Goal: Transaction & Acquisition: Download file/media

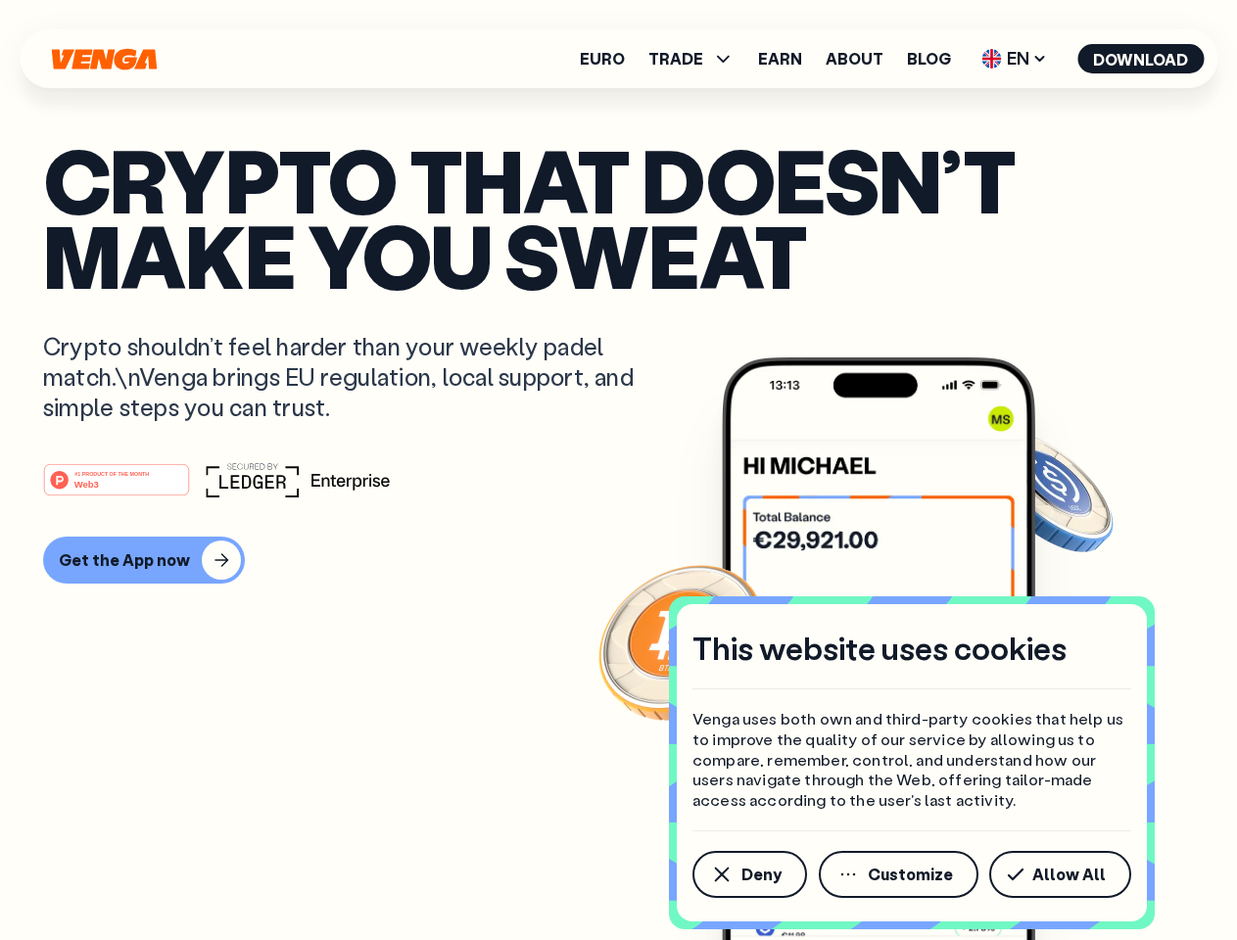
click at [618, 470] on div "#1 PRODUCT OF THE MONTH Web3" at bounding box center [618, 479] width 1150 height 35
click at [748, 874] on span "Deny" at bounding box center [761, 874] width 40 height 16
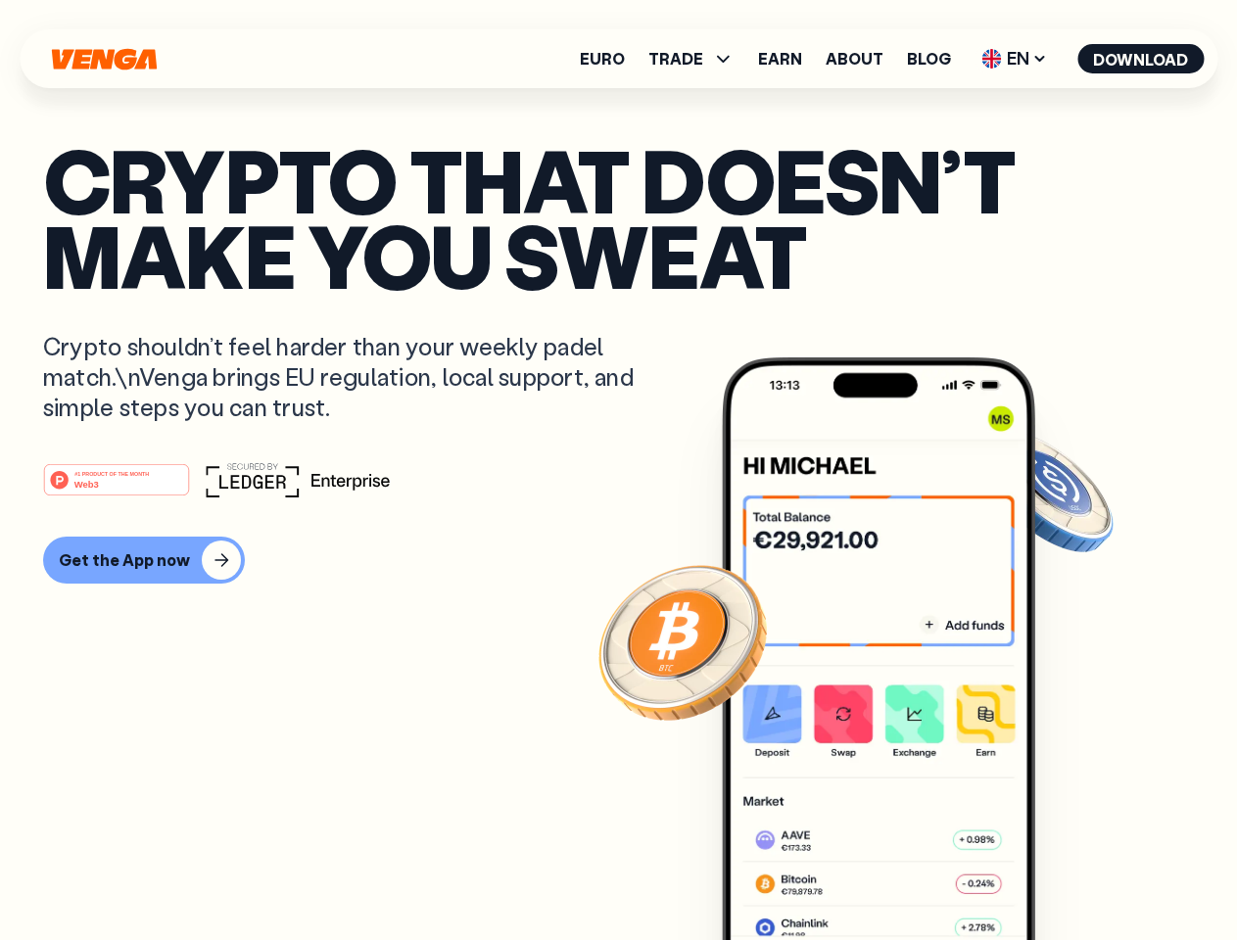
click at [900, 874] on img at bounding box center [878, 685] width 313 height 656
click at [1063, 874] on article "Crypto that doesn’t make you sweat Crypto shouldn’t feel harder than your weekl…" at bounding box center [618, 509] width 1150 height 734
click at [697, 59] on span "TRADE" at bounding box center [675, 59] width 55 height 16
click at [1014, 59] on span "EN" at bounding box center [1013, 58] width 79 height 31
click at [1141, 59] on button "Download" at bounding box center [1140, 58] width 126 height 29
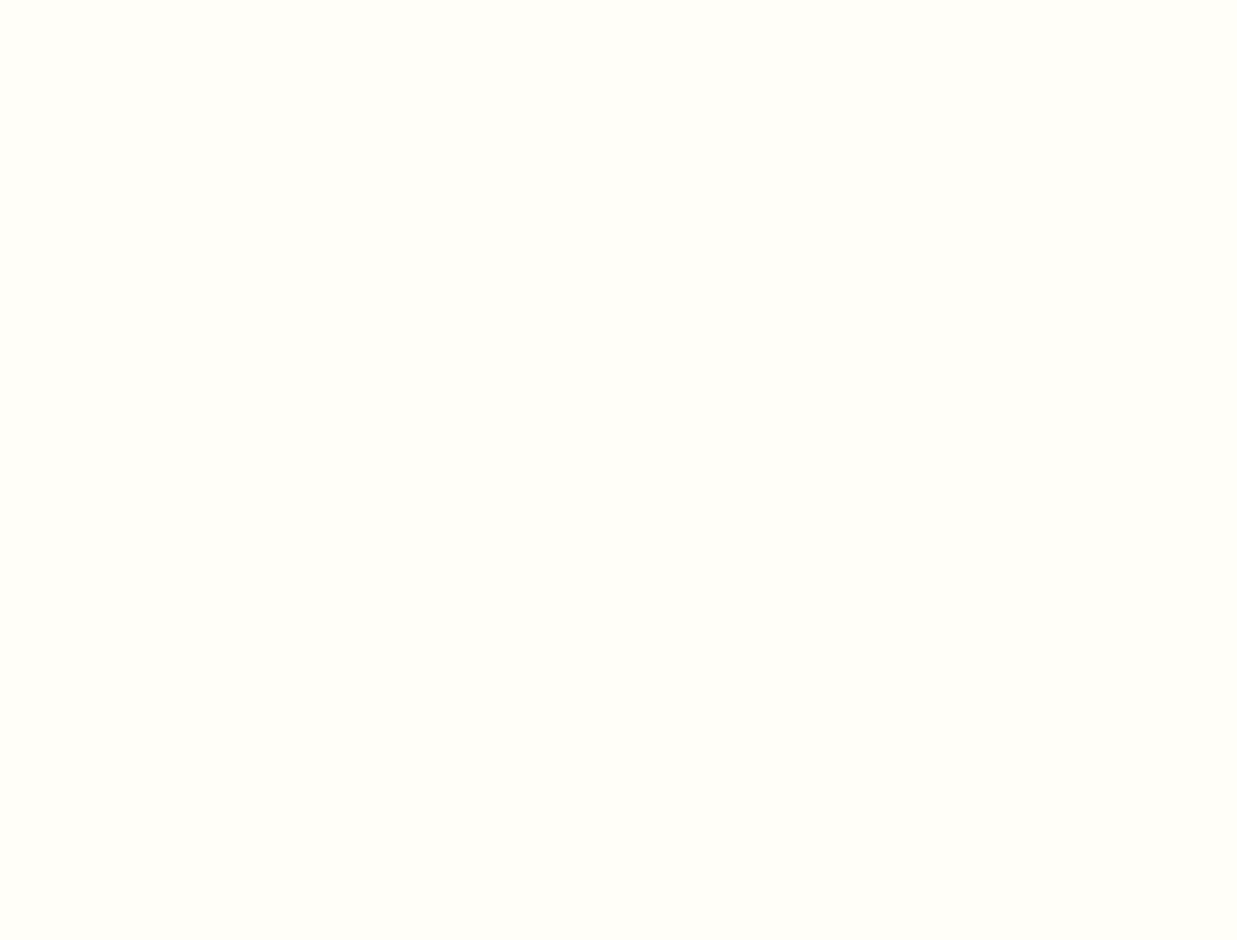
click at [141, 0] on html "This website uses cookies Venga uses both own and third-party cookies that help…" at bounding box center [618, 0] width 1237 height 0
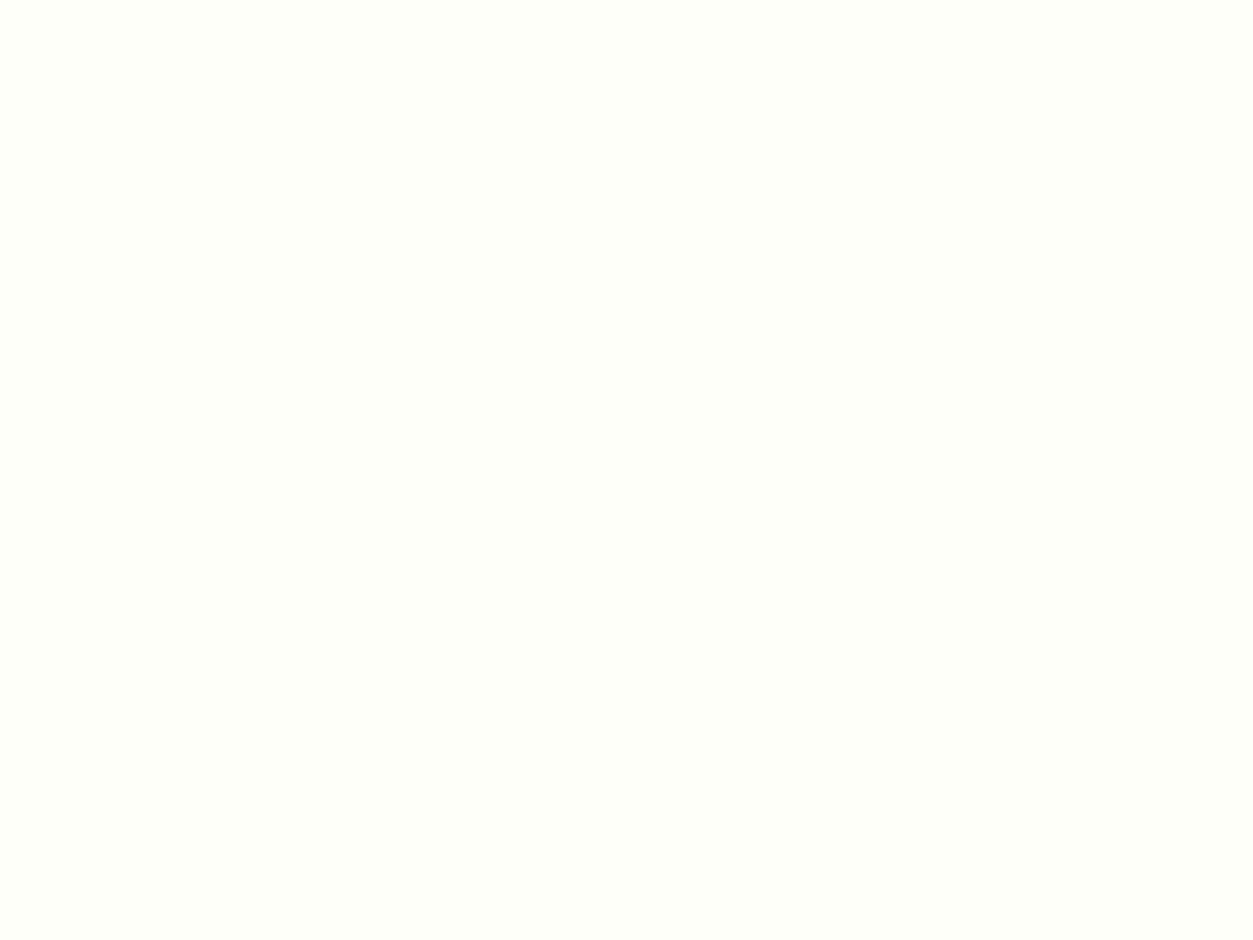
click at [119, 0] on html "This website uses cookies Venga uses both own and third-party cookies that help…" at bounding box center [626, 0] width 1253 height 0
